Goal: Task Accomplishment & Management: Manage account settings

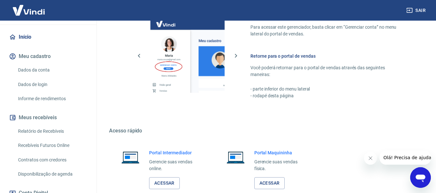
scroll to position [395, 0]
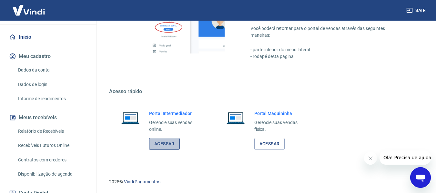
click at [168, 147] on link "Acessar" at bounding box center [164, 144] width 31 height 12
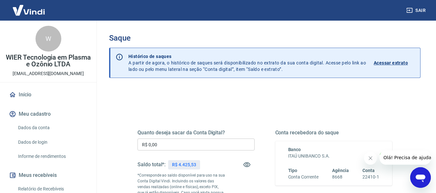
scroll to position [32, 0]
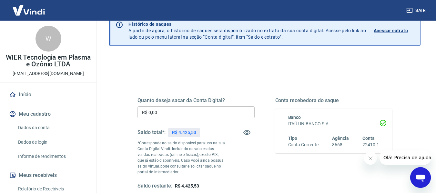
click at [170, 105] on div "Quanto deseja sacar da Conta Digital? R$ 0,00 ​ Saldo total*: R$ 4.425,53 *Corr…" at bounding box center [196, 144] width 117 height 92
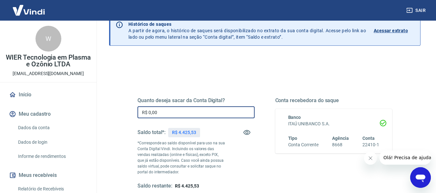
click at [165, 112] on input "R$ 0,00" at bounding box center [196, 113] width 117 height 12
drag, startPoint x: 165, startPoint y: 112, endPoint x: 140, endPoint y: 114, distance: 24.7
click at [141, 114] on input "R$ 0,00" at bounding box center [196, 113] width 117 height 12
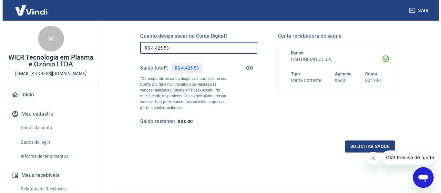
scroll to position [129, 0]
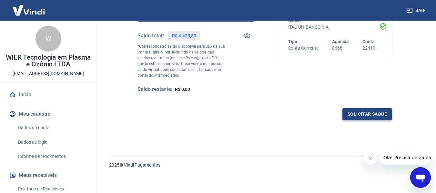
type input "R$ 4.425,53"
click at [358, 115] on button "Solicitar saque" at bounding box center [368, 115] width 50 height 12
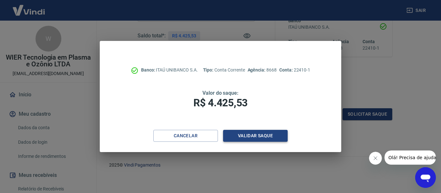
click at [271, 136] on button "Validar saque" at bounding box center [255, 136] width 65 height 12
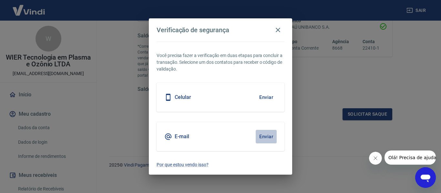
click at [267, 135] on button "Enviar" at bounding box center [266, 137] width 21 height 14
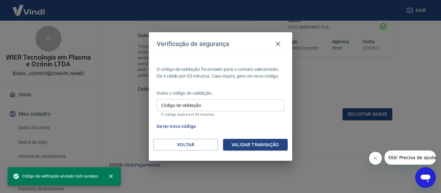
click at [205, 99] on div "Insira o código de validação Código de validação Código de validação O código e…" at bounding box center [221, 104] width 128 height 28
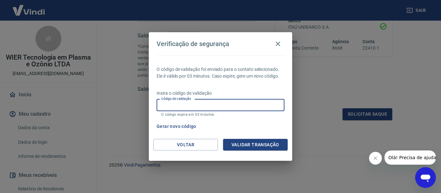
click at [203, 106] on input "Código de validação" at bounding box center [221, 105] width 128 height 12
paste input "836144"
type input "836144"
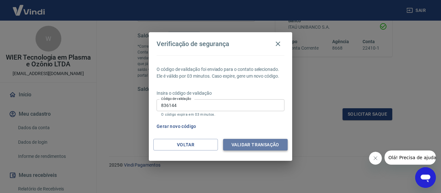
click at [247, 143] on button "Validar transação" at bounding box center [255, 145] width 65 height 12
